Goal: Contribute content

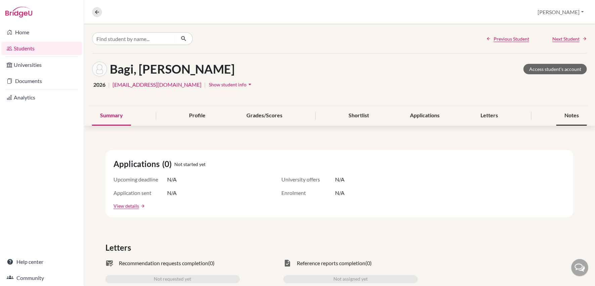
click at [570, 113] on div "Notes" at bounding box center [572, 116] width 31 height 20
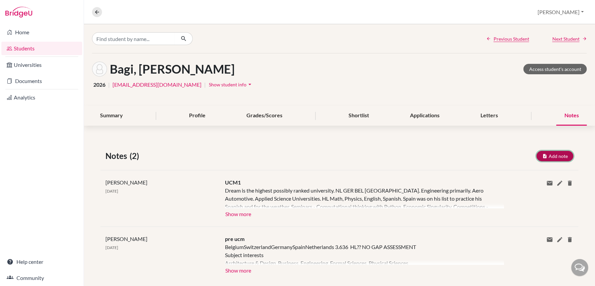
click at [555, 159] on button "Add note" at bounding box center [555, 156] width 37 height 10
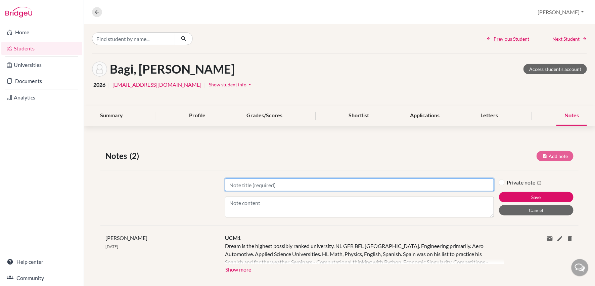
click at [230, 184] on input "Title" at bounding box center [359, 184] width 269 height 13
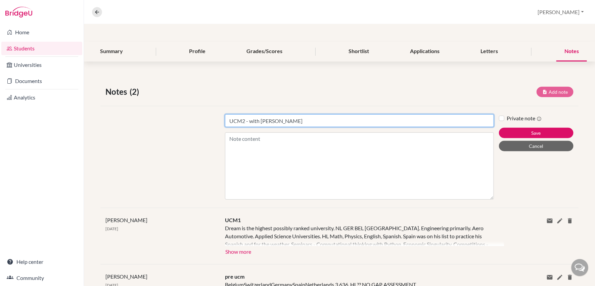
drag, startPoint x: 493, startPoint y: 149, endPoint x: 493, endPoint y: 224, distance: 74.9
click at [493, 224] on div "Notes (2) Add note Title UCM2 - with [PERSON_NAME] Content Private note Save Ca…" at bounding box center [339, 203] width 511 height 267
type input "UCM2 - with [PERSON_NAME]"
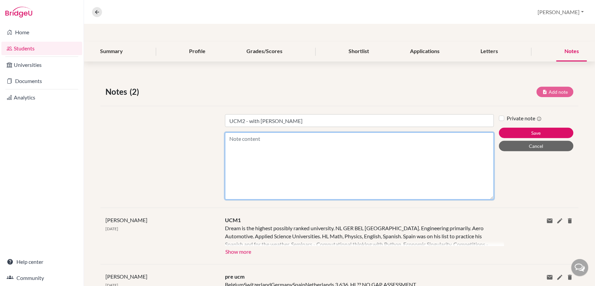
click at [236, 138] on textarea "Content" at bounding box center [359, 165] width 269 height 67
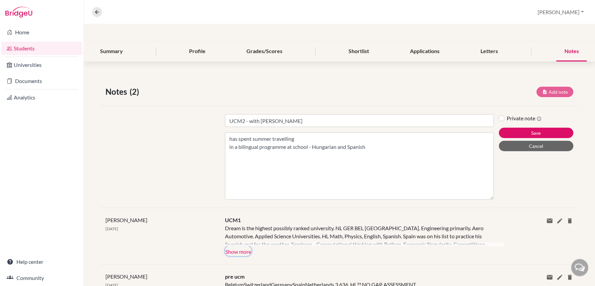
click at [238, 251] on button "Show more" at bounding box center [238, 251] width 27 height 10
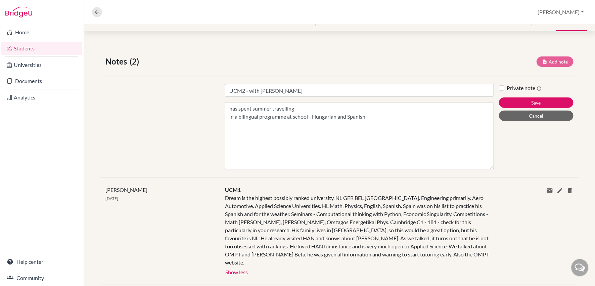
scroll to position [96, 0]
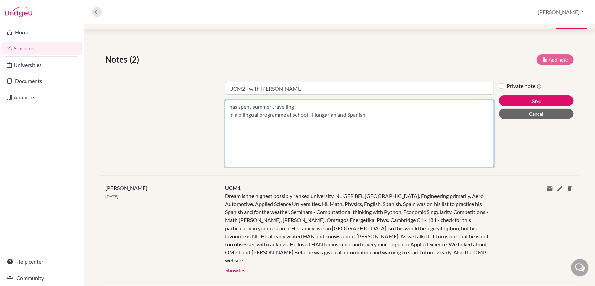
click at [369, 115] on textarea "has spent summer travelling in a bilingual programme at school - Hungarian and …" at bounding box center [359, 133] width 269 height 67
click at [339, 122] on textarea "has spent summer travelling in a bilingual programme at school - Hungarian and …" at bounding box center [359, 133] width 269 height 67
click at [352, 140] on textarea "has spent summer travelling in a bilingual programme at school - Hungarian and …" at bounding box center [359, 133] width 269 height 67
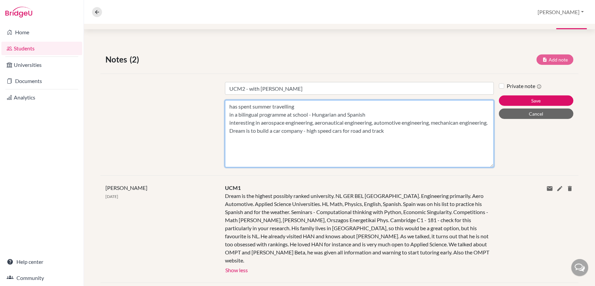
click at [463, 122] on textarea "has spent summer travelling in a bilingual programme at school - Hungarian and …" at bounding box center [359, 133] width 269 height 67
click at [428, 131] on textarea "has spent summer travelling in a bilingual programme at school - Hungarian and …" at bounding box center [359, 133] width 269 height 67
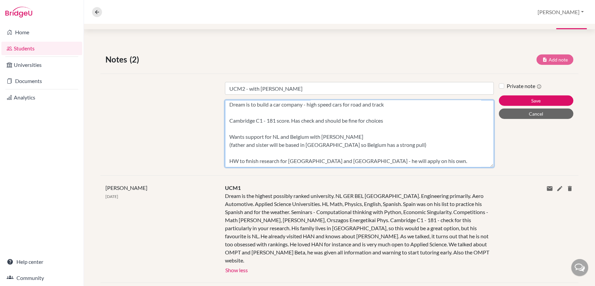
scroll to position [39, 0]
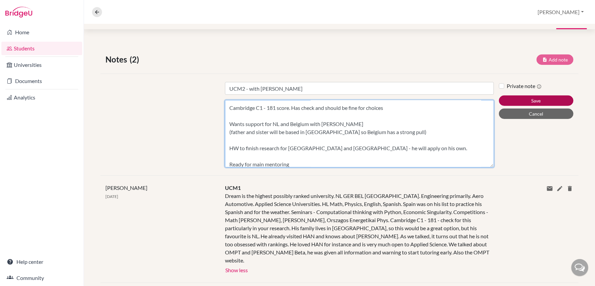
type textarea "has spent summer travelling in a bilingual programme at school - Hungarian and …"
click at [542, 96] on button "Save" at bounding box center [536, 100] width 75 height 10
